Goal: Check status: Check status

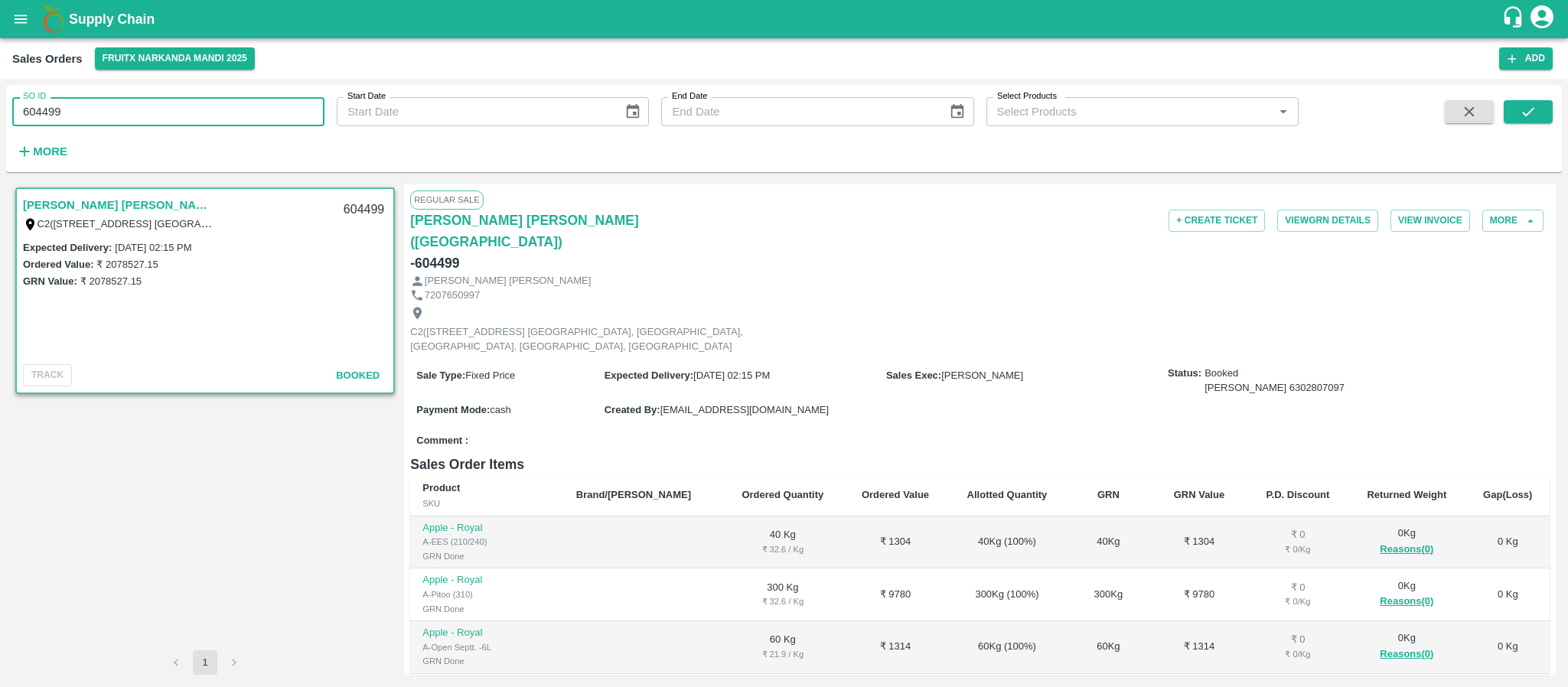
click at [152, 113] on input "604499" at bounding box center [169, 112] width 312 height 29
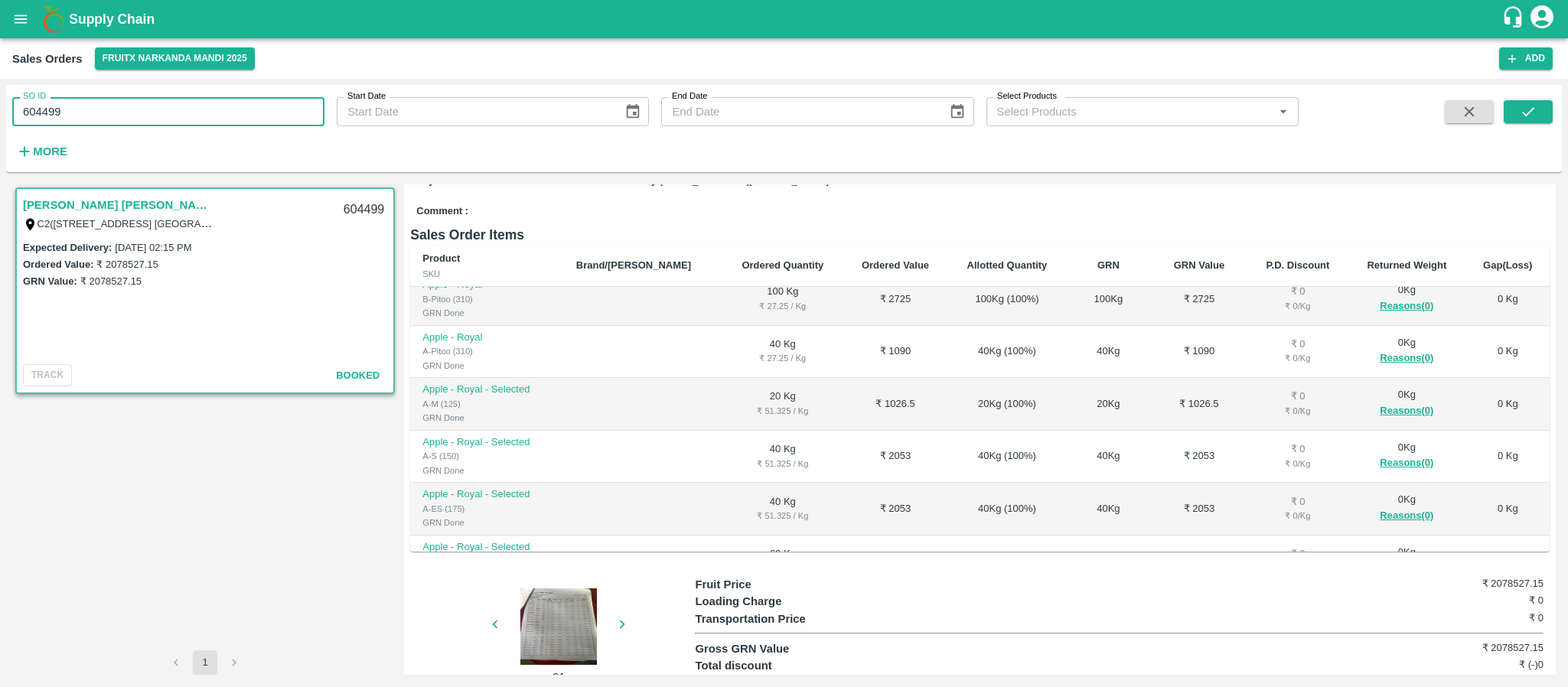
type input "604499"
click at [175, 113] on input "SO ID" at bounding box center [169, 112] width 312 height 29
paste input "text"
type input "603645"
click at [1534, 98] on div "SO ID 603645 SO ID Start Date Start Date End Date End Date Select Products Sele…" at bounding box center [784, 129] width 1556 height 75
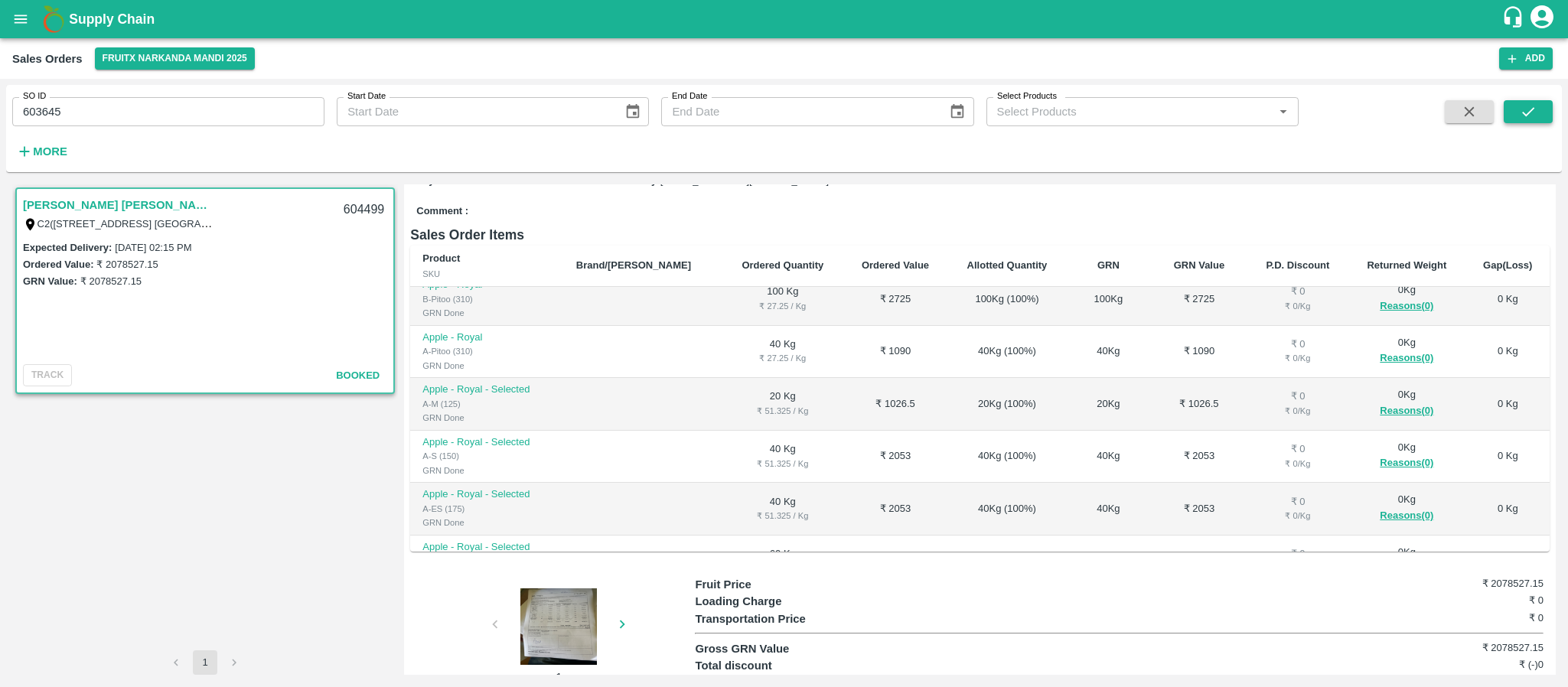
click at [1532, 115] on icon "submit" at bounding box center [1528, 111] width 17 height 17
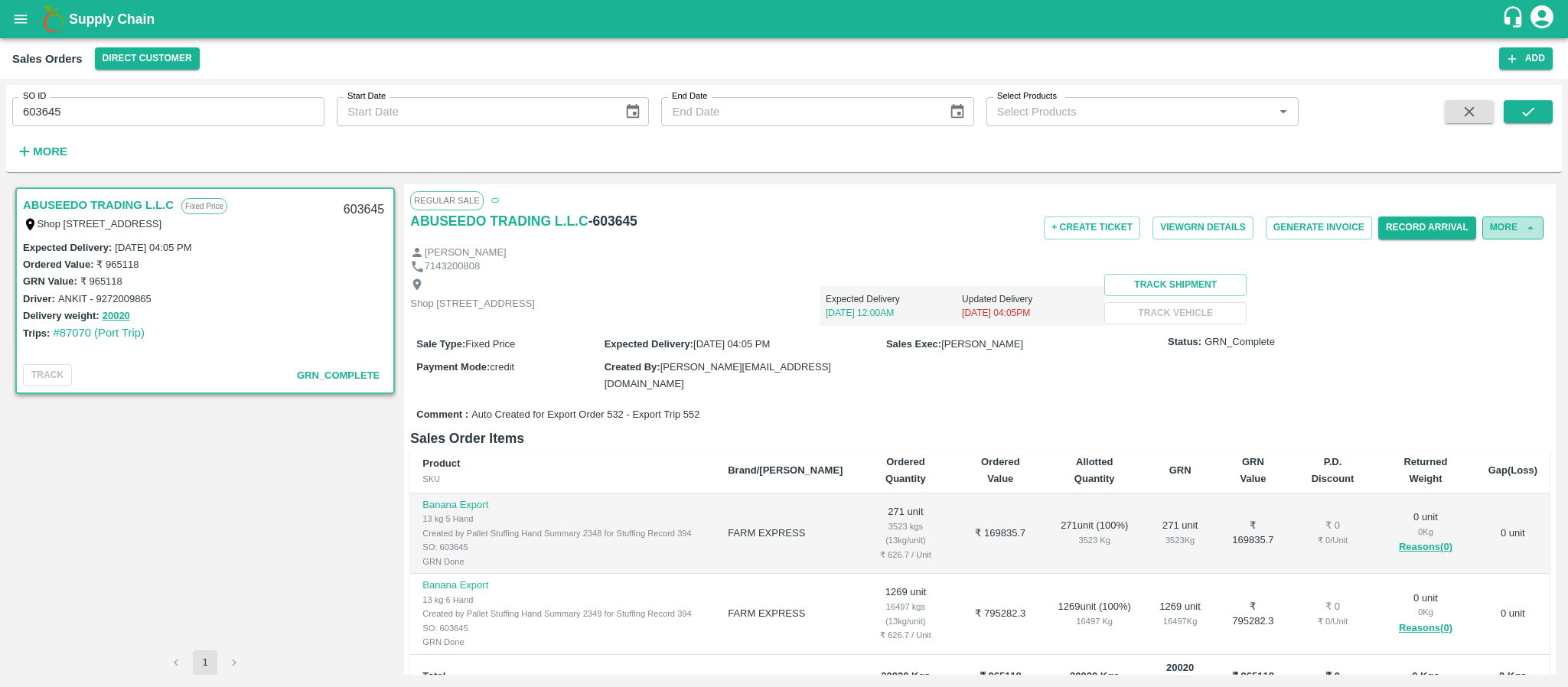
click at [1504, 221] on button "More" at bounding box center [1512, 227] width 61 height 22
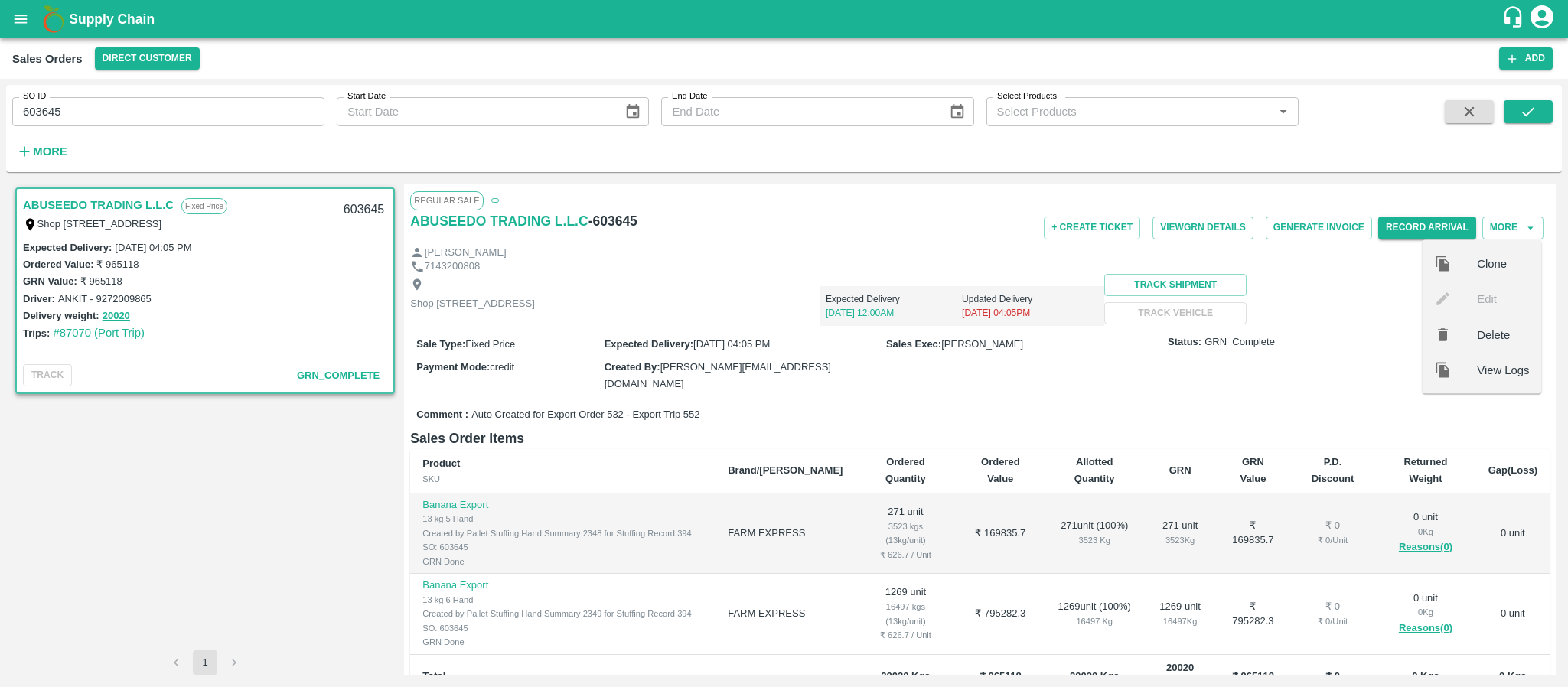
click at [1483, 361] on span "View Logs" at bounding box center [1502, 369] width 52 height 17
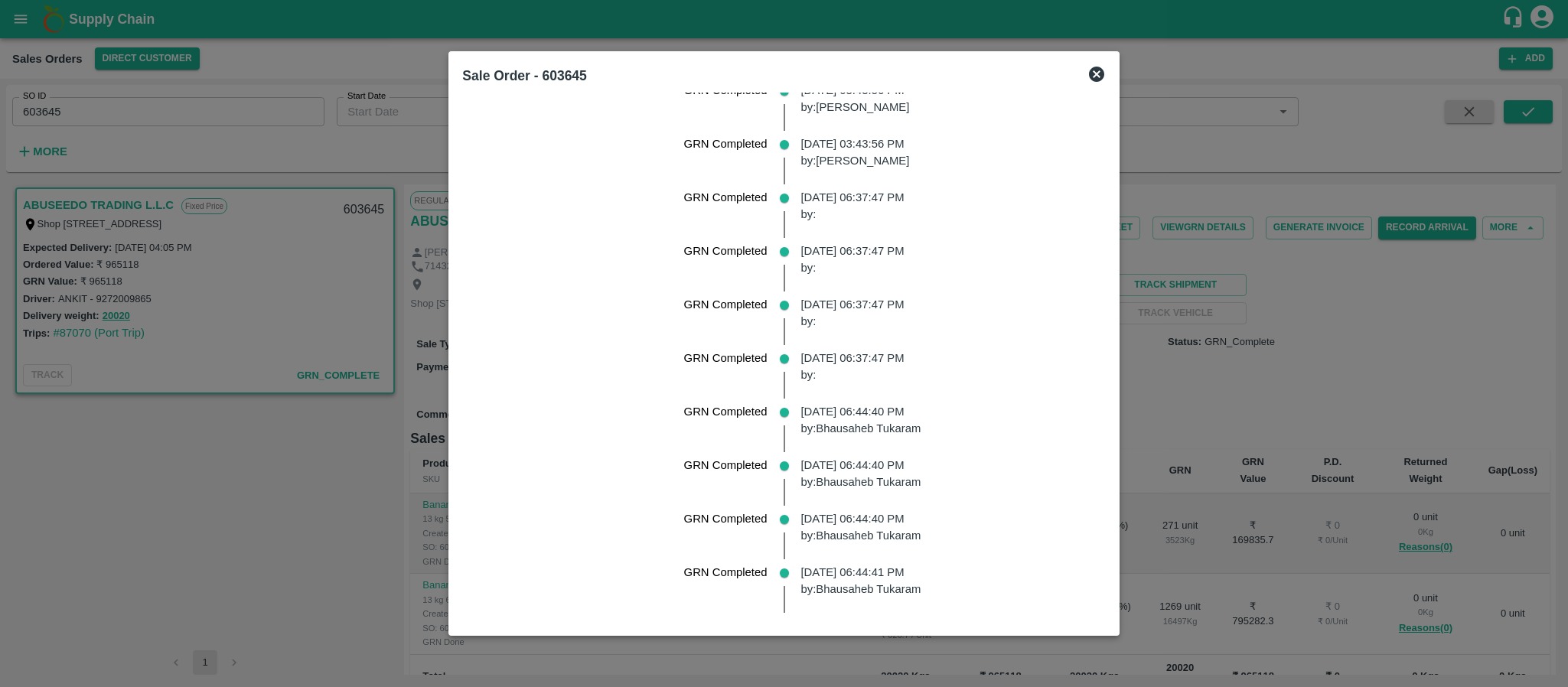
scroll to position [2786, 0]
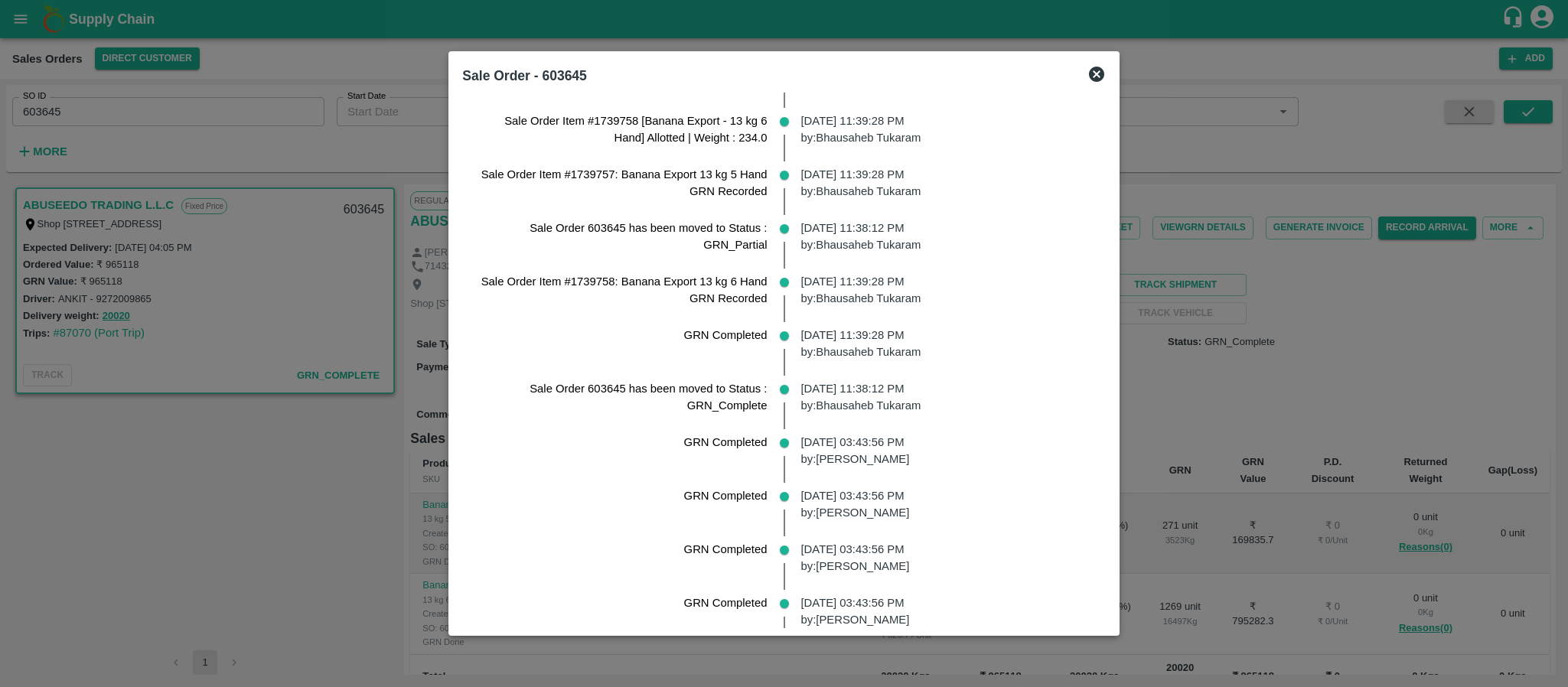
click at [1097, 76] on div "Sale Order - 603645" at bounding box center [783, 75] width 655 height 34
click at [1093, 74] on icon at bounding box center [1096, 74] width 15 height 15
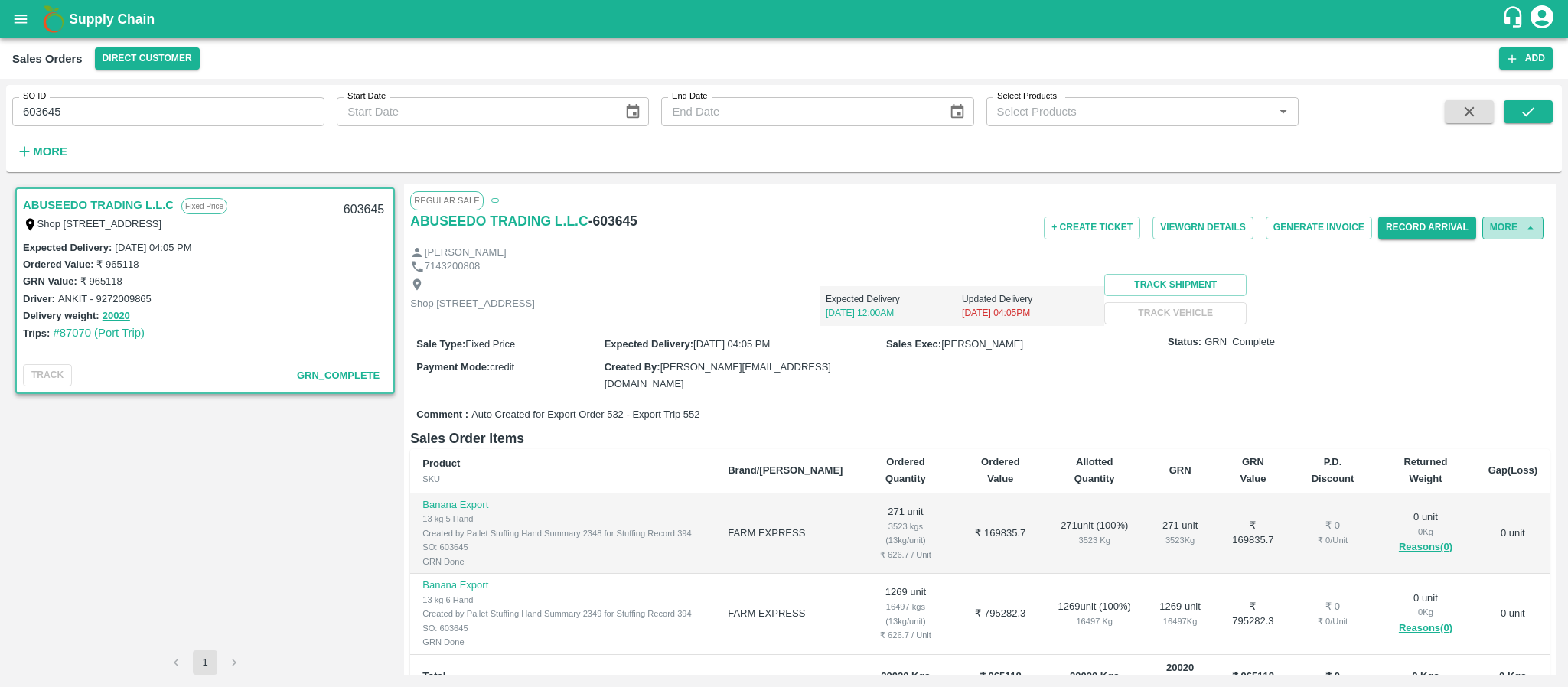
click at [1498, 230] on button "More" at bounding box center [1512, 227] width 61 height 22
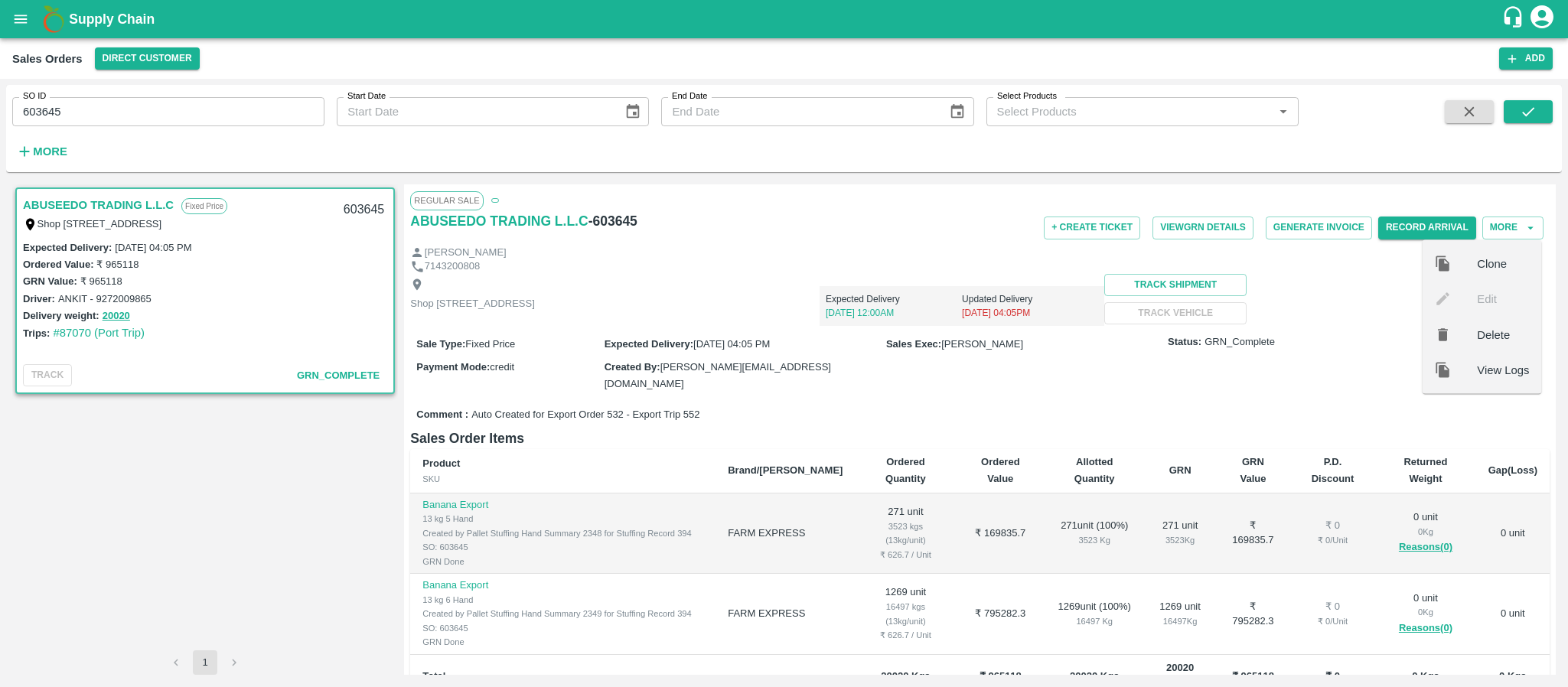
click at [1490, 379] on div "View Logs" at bounding box center [1481, 370] width 120 height 35
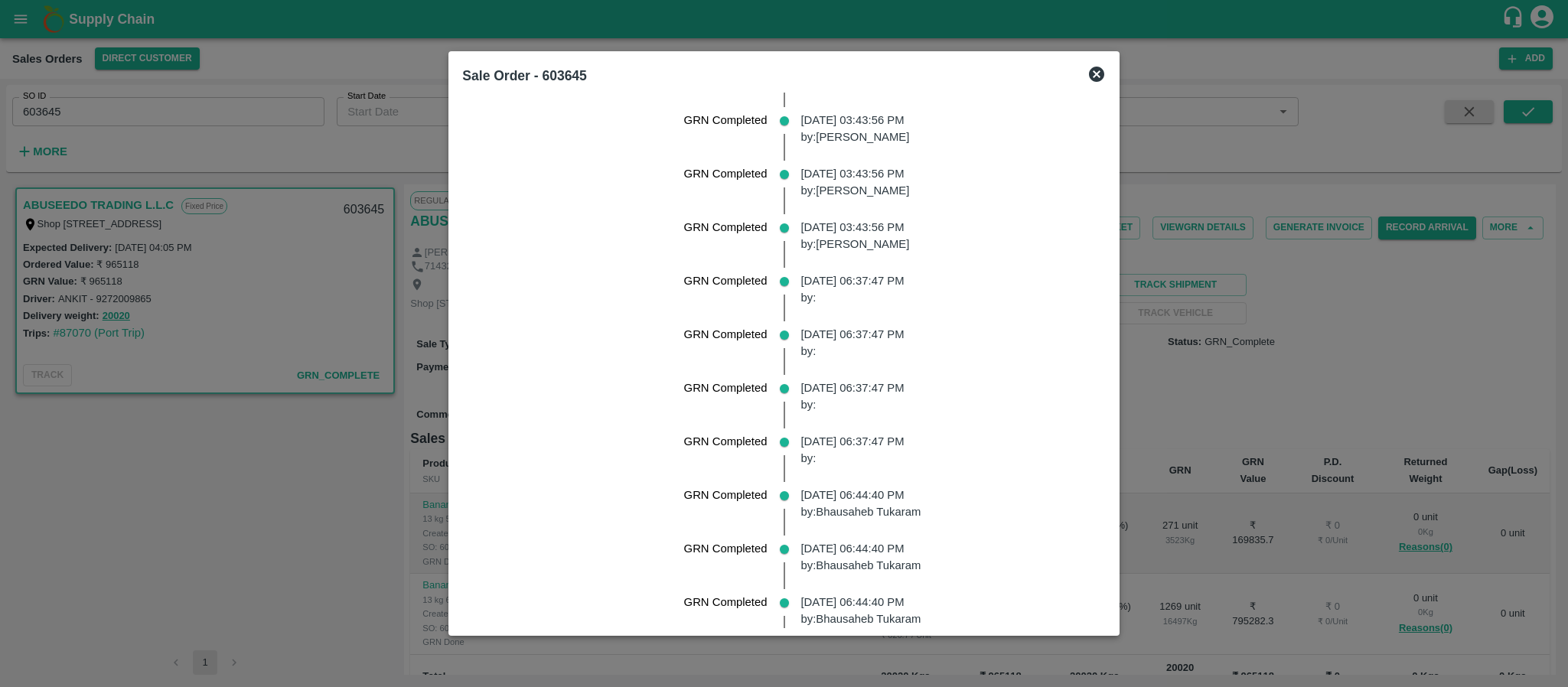
scroll to position [3245, 0]
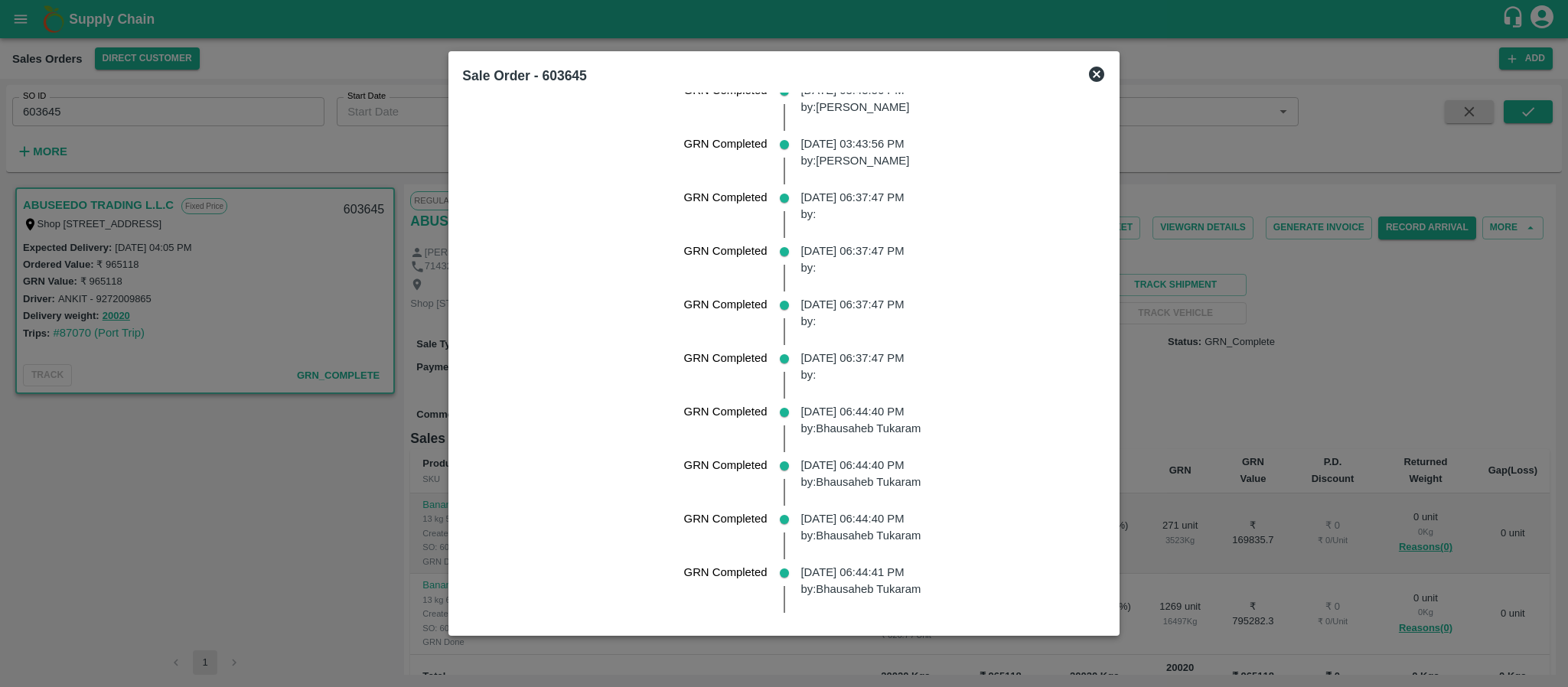
click at [1089, 72] on icon at bounding box center [1096, 74] width 15 height 15
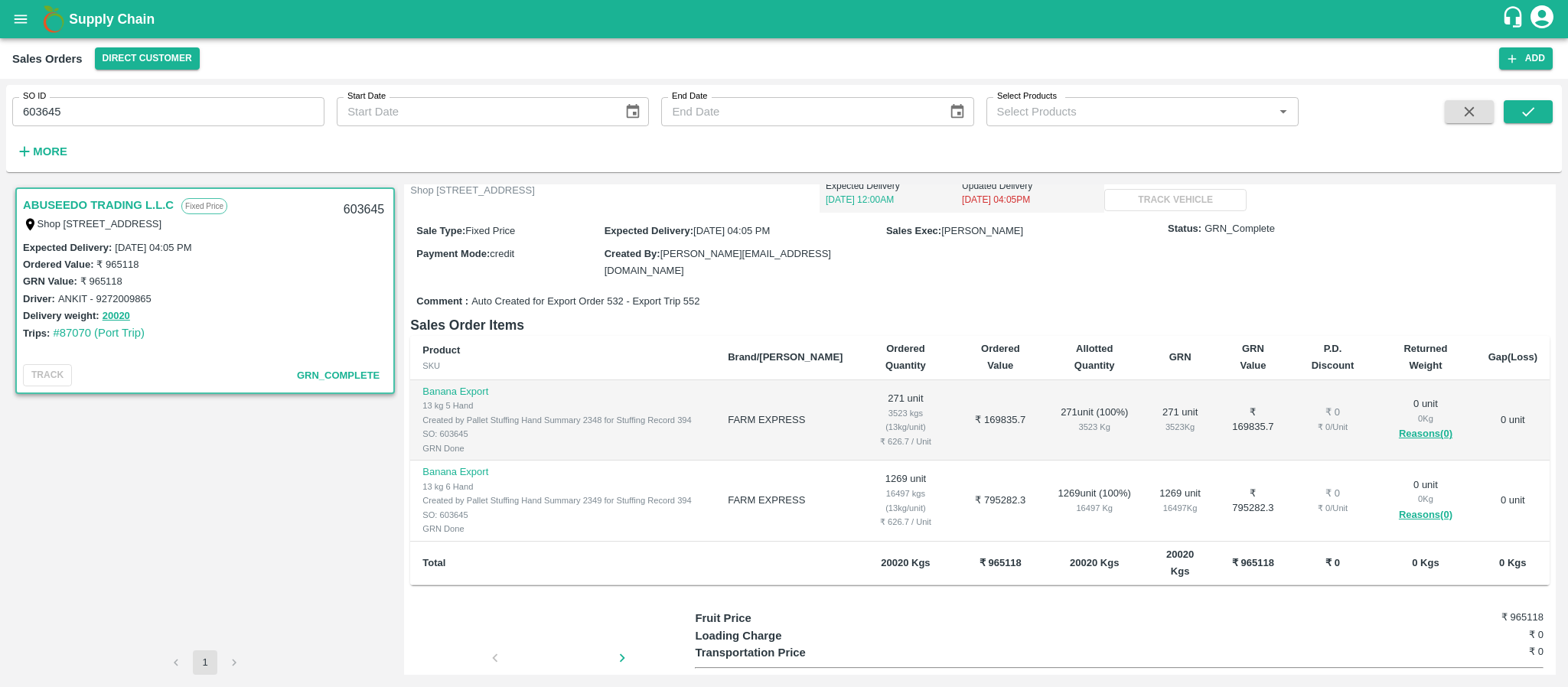
scroll to position [191, 0]
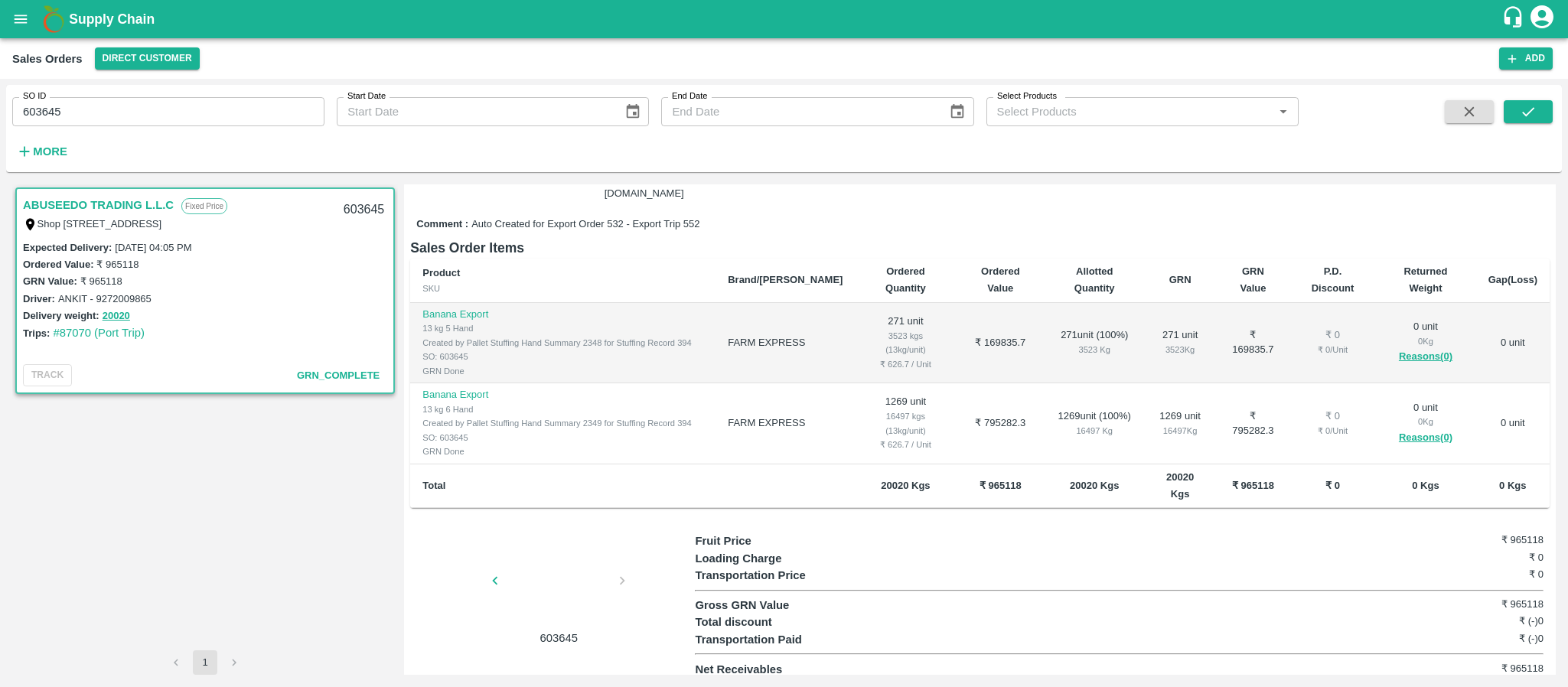
click at [471, 585] on div "603645" at bounding box center [552, 589] width 285 height 114
click at [533, 560] on div at bounding box center [558, 584] width 114 height 81
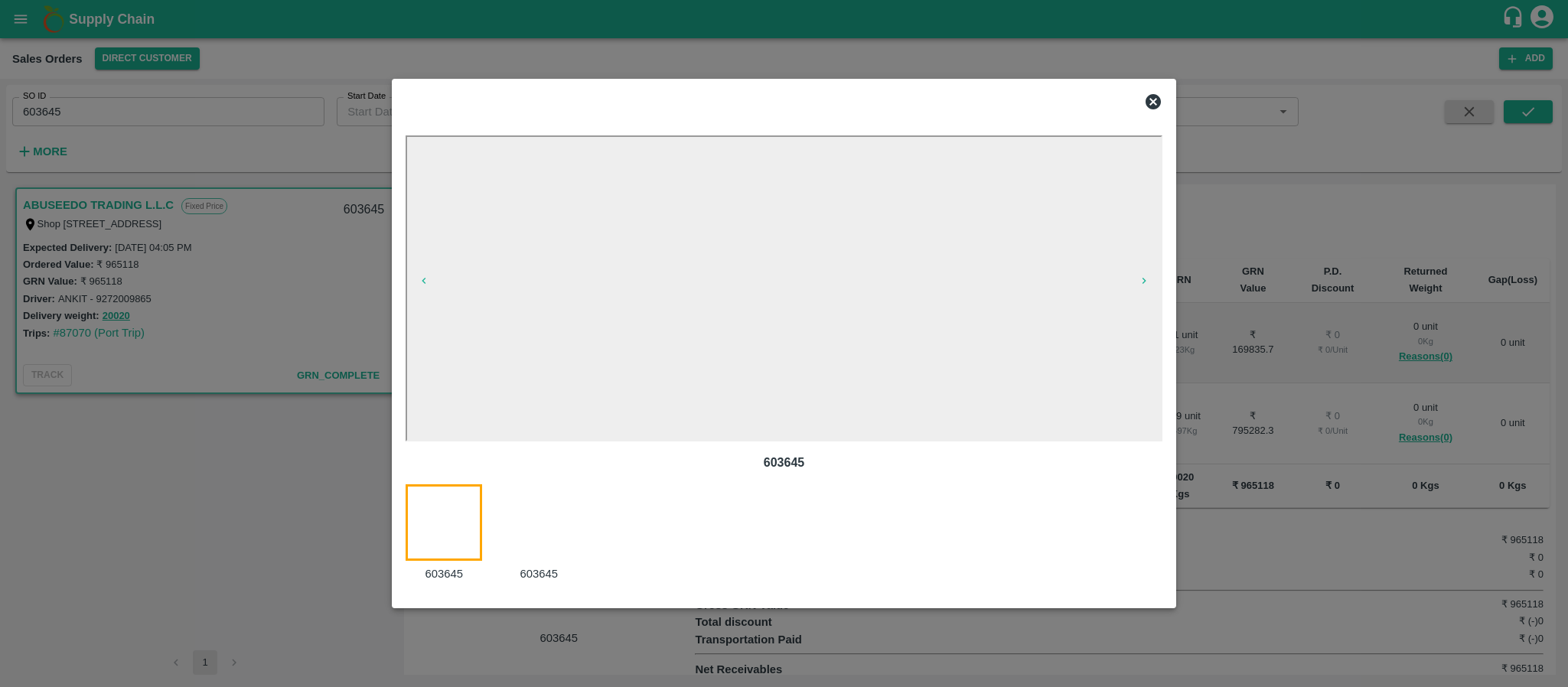
click at [552, 524] on div at bounding box center [547, 533] width 95 height 98
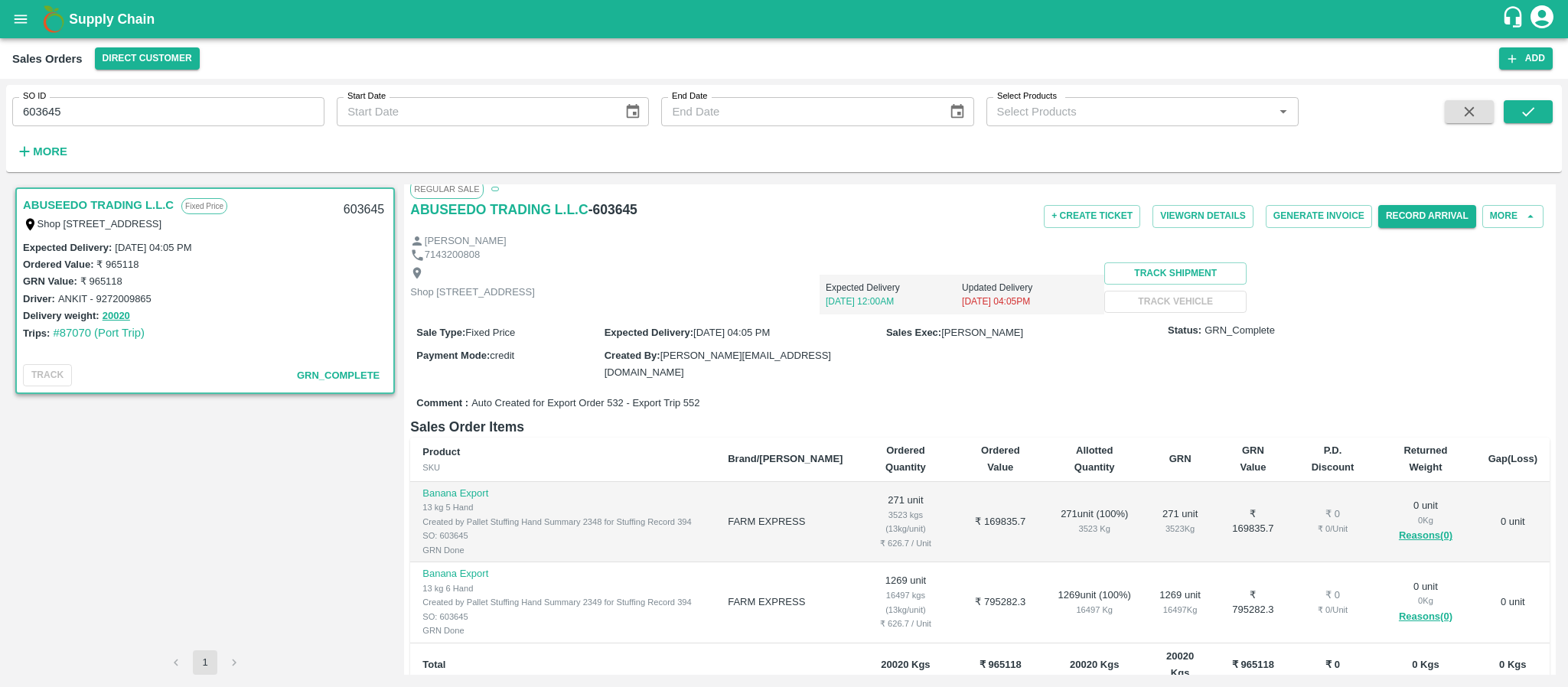
scroll to position [0, 0]
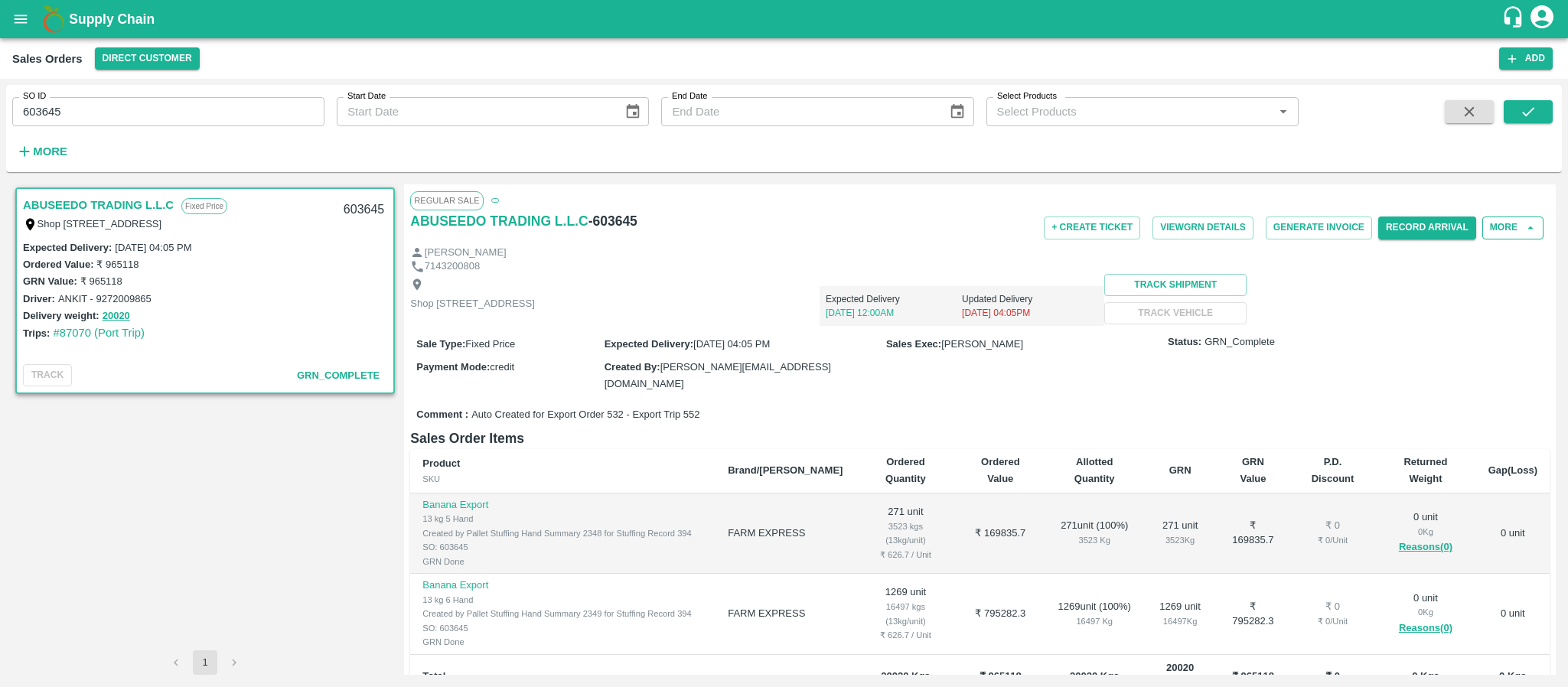
click at [1536, 219] on button "More" at bounding box center [1512, 227] width 61 height 22
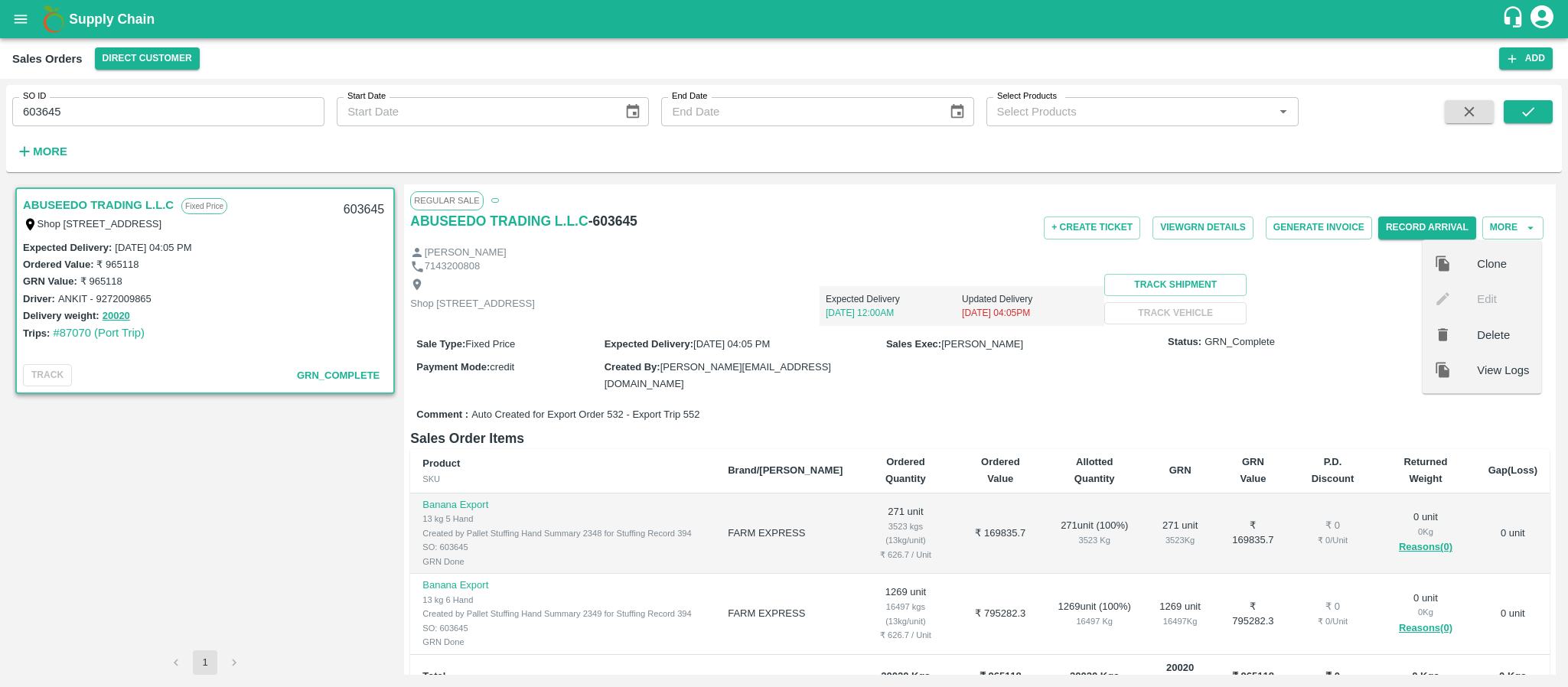
click at [1502, 371] on span "View Logs" at bounding box center [1502, 369] width 52 height 17
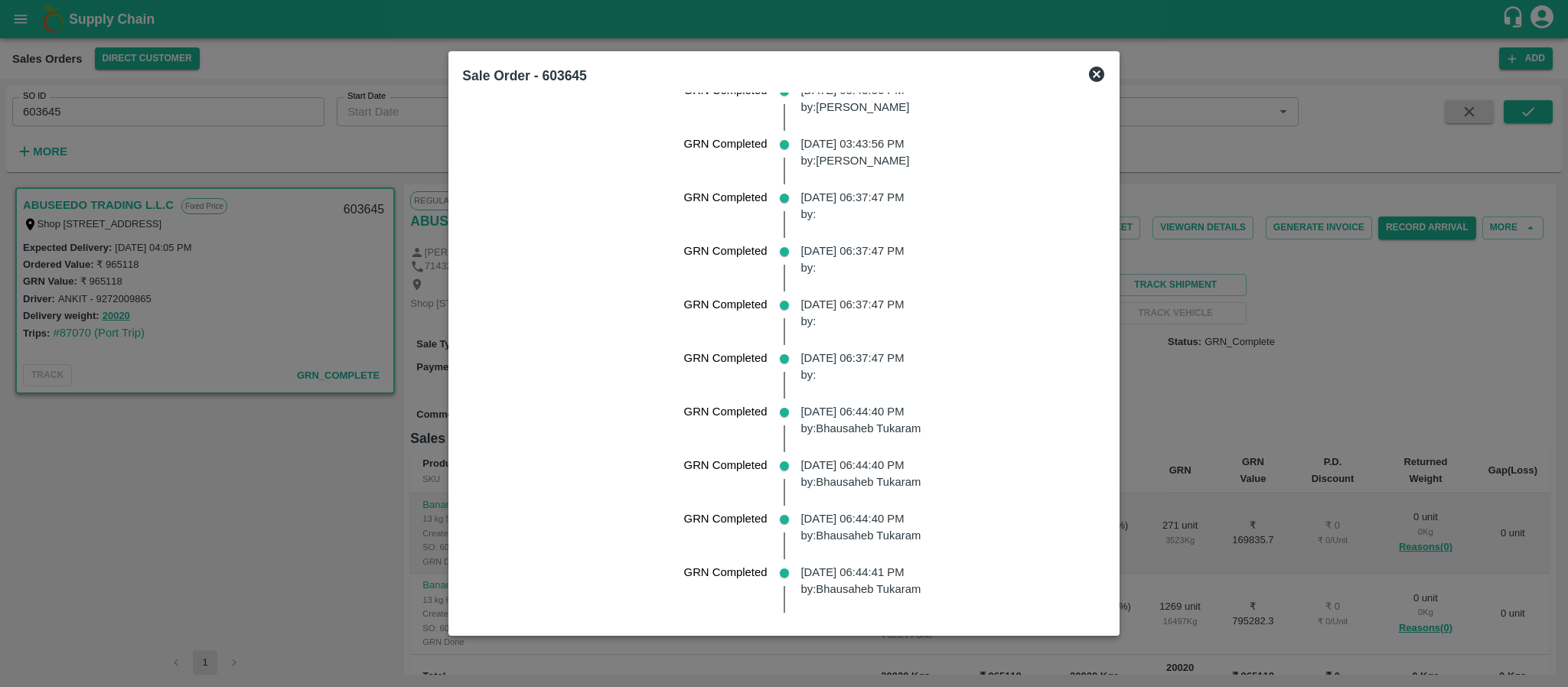
scroll to position [3132, 0]
